Goal: Transaction & Acquisition: Purchase product/service

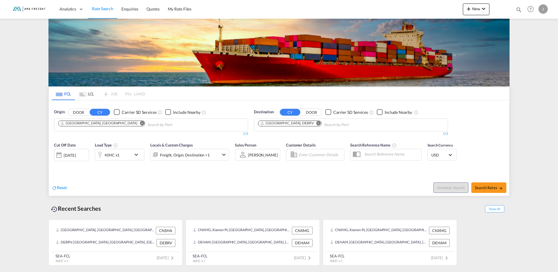
click at [140, 122] on md-icon "Remove" at bounding box center [142, 123] width 4 height 4
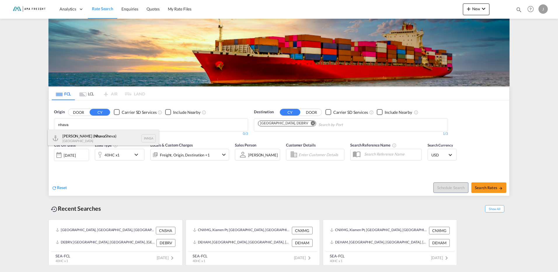
type input "nhava"
click at [110, 134] on div "Jawaharlal Nehru ( Nhava Sheva) India INNSA" at bounding box center [103, 139] width 111 height 18
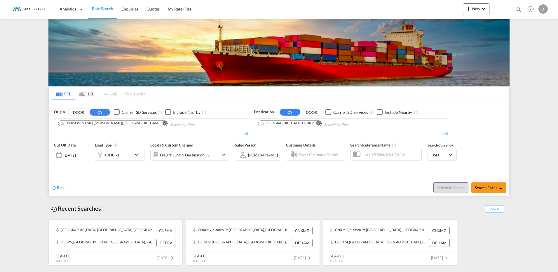
click at [316, 123] on md-icon "Remove" at bounding box center [318, 123] width 4 height 4
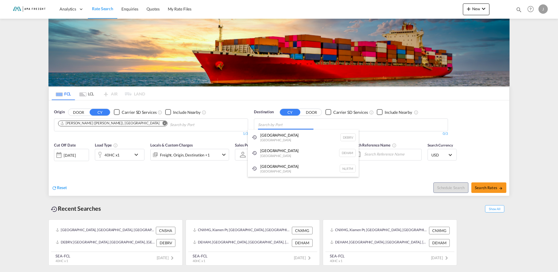
click at [303, 123] on body "Analytics Reports Rate Search Enquiries Quotes My Rate Files Analytics" at bounding box center [279, 136] width 558 height 272
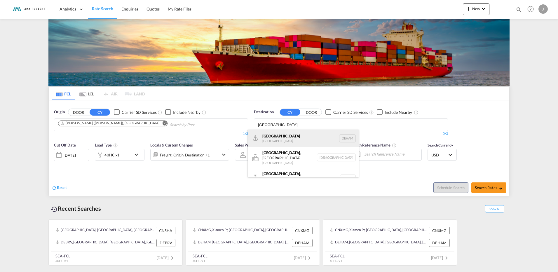
type input "Hamburg"
click at [304, 134] on div "Hamburg Germany DEHAM" at bounding box center [303, 139] width 111 height 18
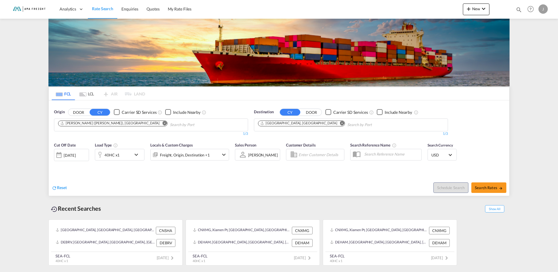
click at [125, 156] on div "40HC x1" at bounding box center [113, 155] width 36 height 12
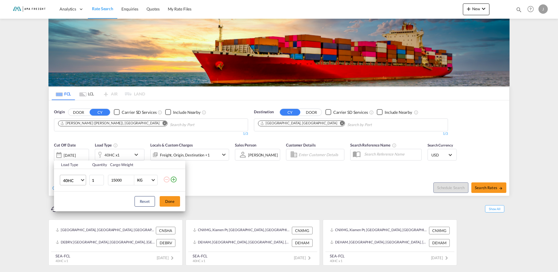
click at [77, 181] on span "40HC" at bounding box center [71, 181] width 17 height 6
click at [78, 148] on md-option "20GP" at bounding box center [78, 152] width 40 height 14
click at [131, 179] on input "15001" at bounding box center [122, 180] width 23 height 10
click at [131, 179] on input "15002" at bounding box center [122, 180] width 23 height 10
click at [131, 181] on input "15001" at bounding box center [122, 180] width 23 height 10
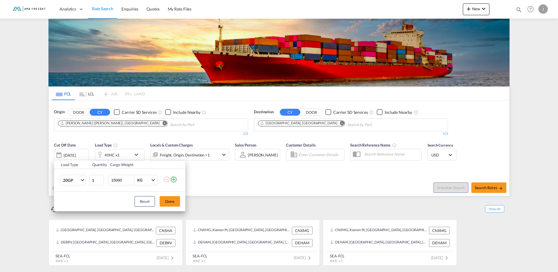
click at [131, 181] on input "15000" at bounding box center [122, 180] width 23 height 10
click at [131, 181] on input "14999" at bounding box center [122, 180] width 23 height 10
click at [131, 178] on input "15000" at bounding box center [122, 180] width 23 height 10
drag, startPoint x: 129, startPoint y: 180, endPoint x: 79, endPoint y: 173, distance: 50.4
click at [88, 175] on tr "20GP 1 15000 KG KG" at bounding box center [119, 180] width 131 height 22
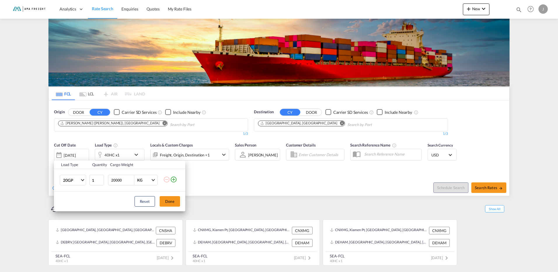
type input "20000"
click at [165, 200] on button "Done" at bounding box center [170, 201] width 20 height 11
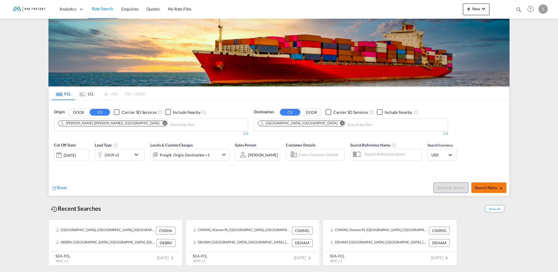
click at [497, 186] on span "Search Rates" at bounding box center [489, 187] width 28 height 5
type input "INNSA to DEHAM / [DATE]"
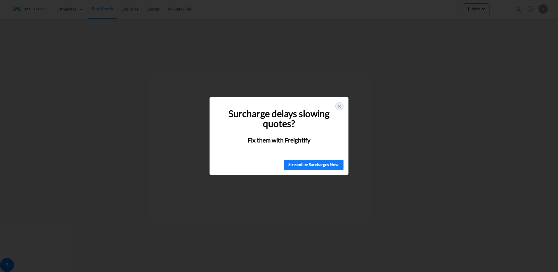
click at [337, 105] on icon at bounding box center [339, 106] width 5 height 5
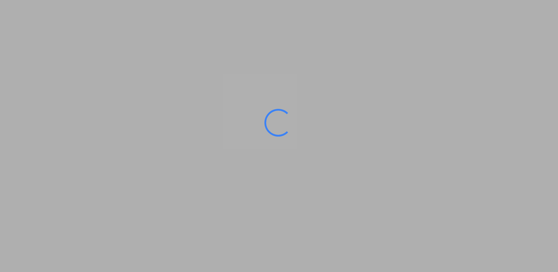
click at [273, 112] on div at bounding box center [278, 122] width 35 height 35
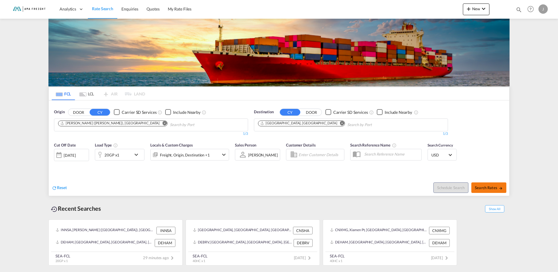
click at [483, 184] on button "Search Rates" at bounding box center [488, 187] width 35 height 11
type input "INNSA to DEHAM / [DATE]"
